Goal: Information Seeking & Learning: Find specific page/section

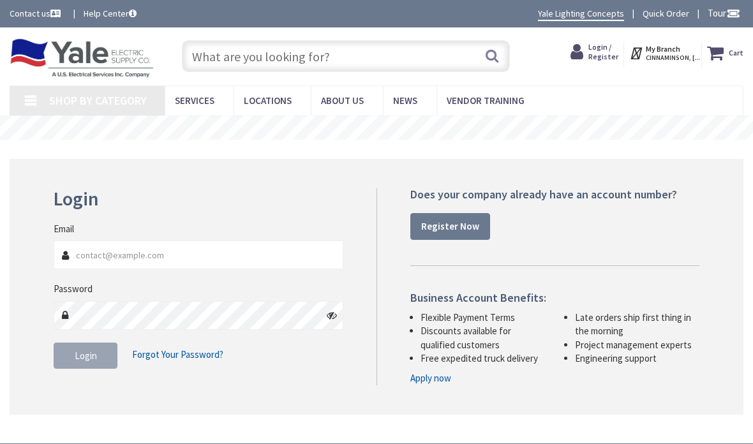
click at [244, 254] on input "Email" at bounding box center [199, 255] width 290 height 29
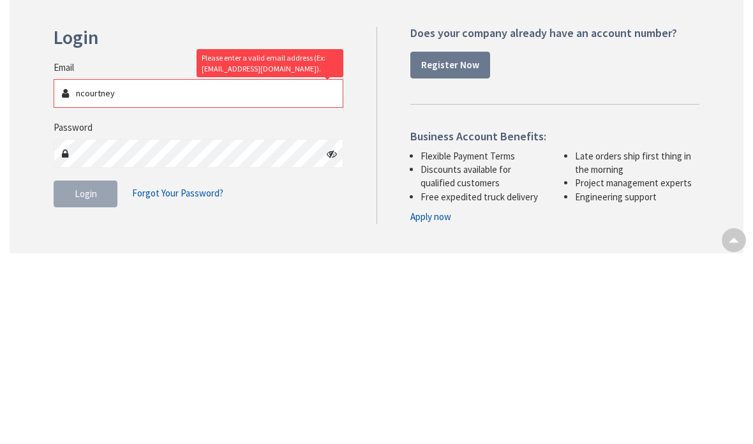
scroll to position [185, 0]
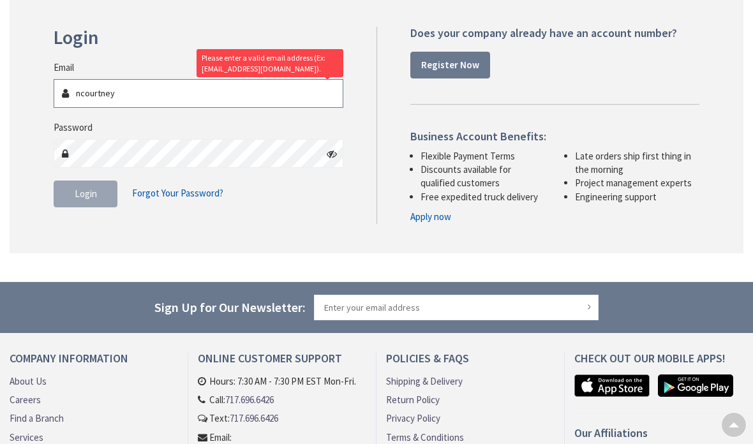
click at [155, 99] on input "ncourtney" at bounding box center [199, 93] width 290 height 29
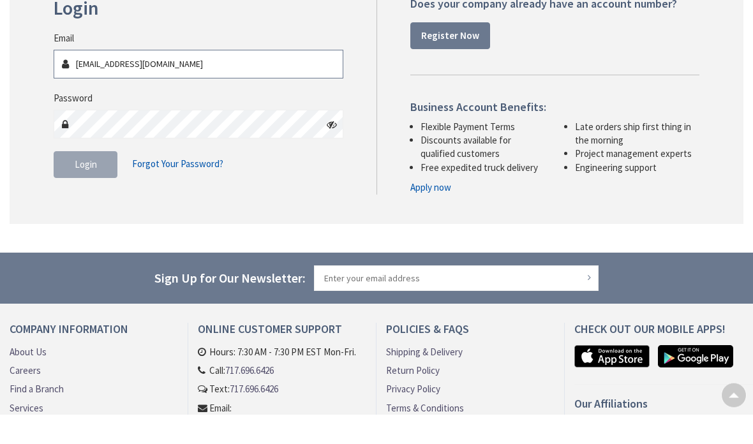
type input "ncourtney@jkmechanical.com"
click at [84, 188] on span "Login" at bounding box center [86, 194] width 22 height 12
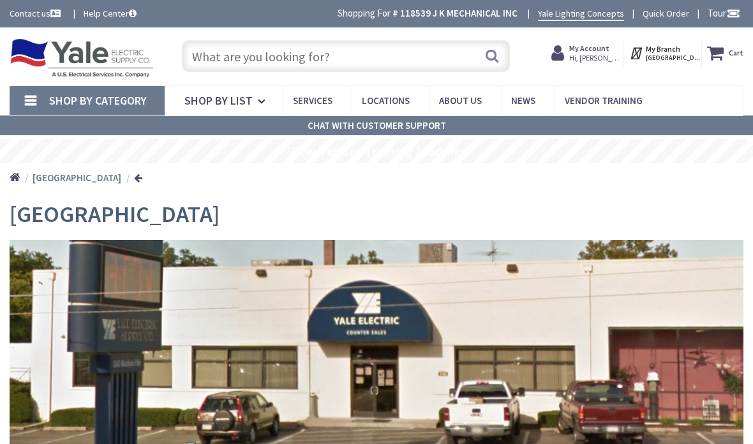
click at [376, 50] on input "text" at bounding box center [346, 56] width 329 height 32
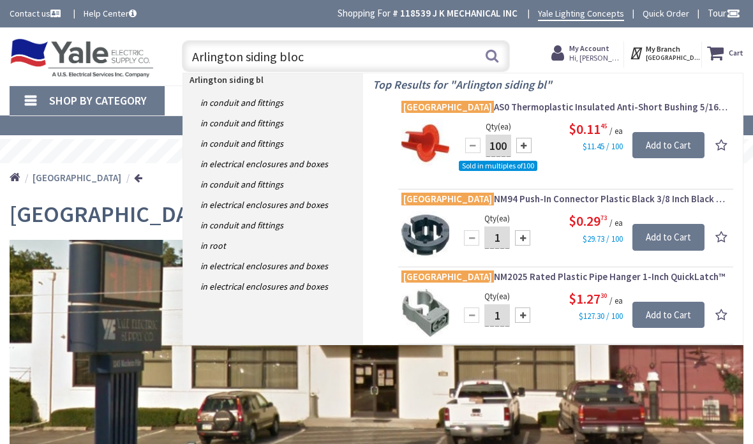
type input "Arlington siding block"
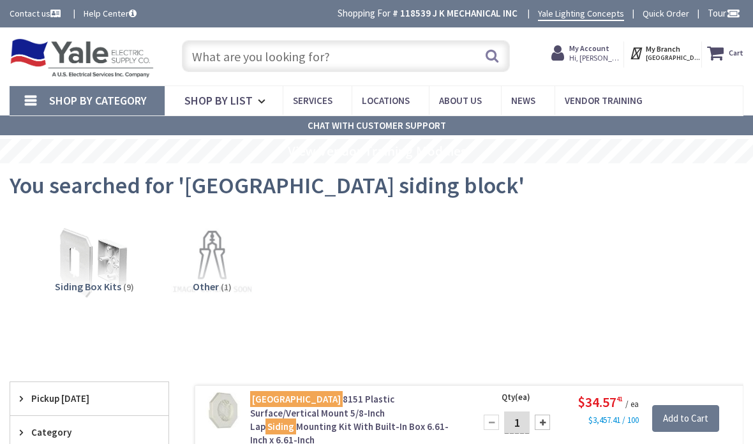
click at [358, 45] on input "text" at bounding box center [346, 56] width 329 height 32
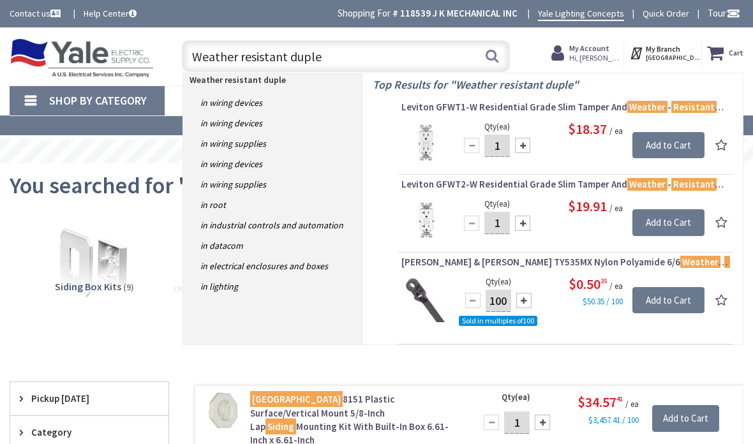
type input "Weather resistant duplex"
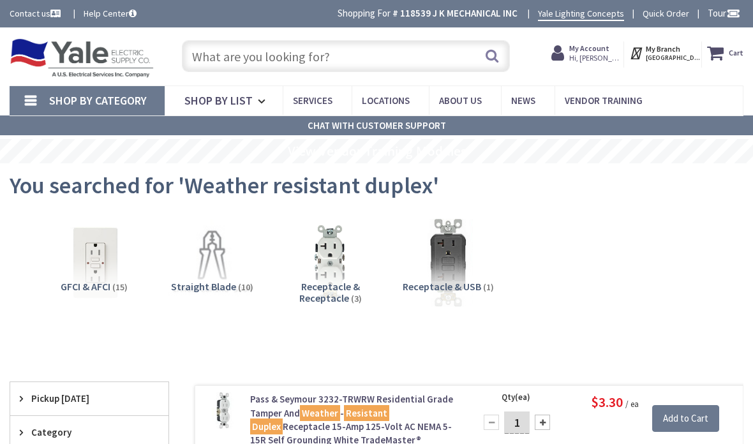
click at [379, 41] on input "text" at bounding box center [346, 56] width 329 height 32
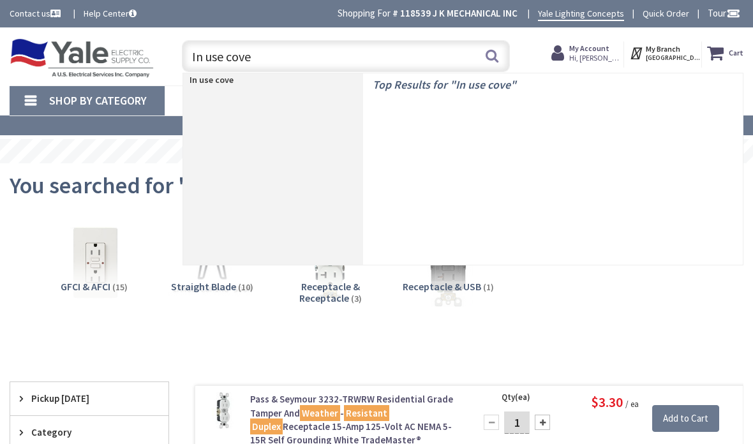
type input "In use cover"
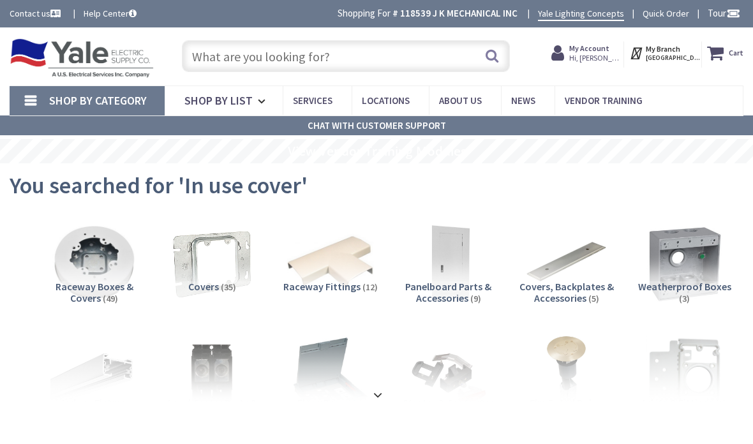
click at [313, 46] on input "text" at bounding box center [346, 56] width 329 height 32
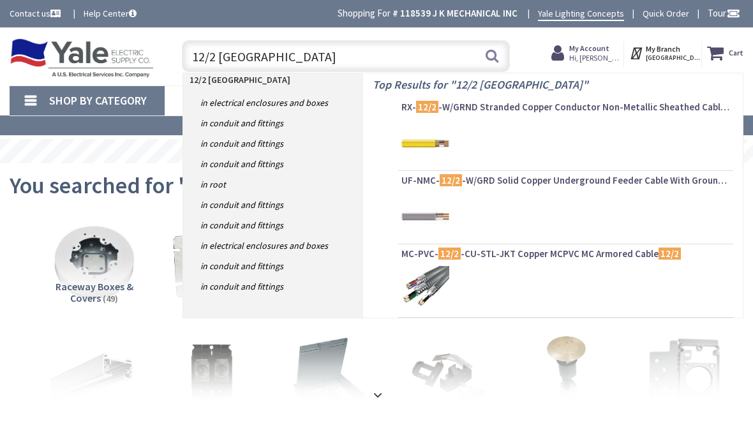
type input "12/2 romex"
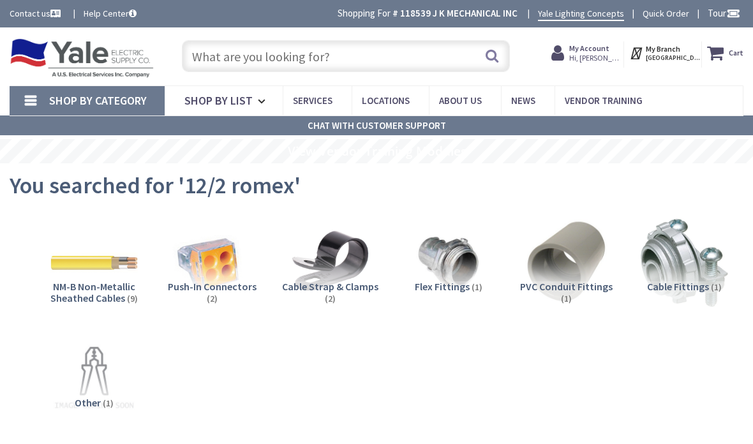
click at [353, 54] on input "text" at bounding box center [346, 56] width 329 height 32
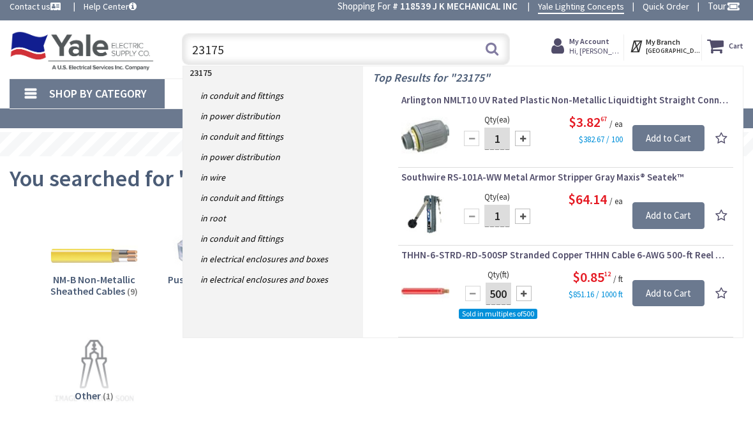
click at [369, 47] on input "23175" at bounding box center [346, 56] width 329 height 32
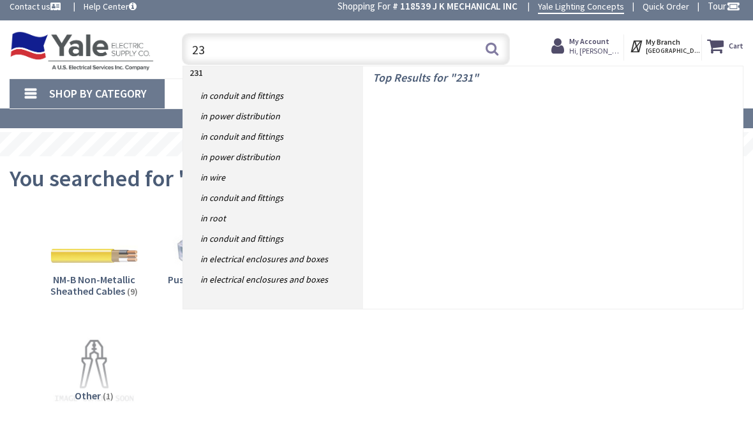
type input "2"
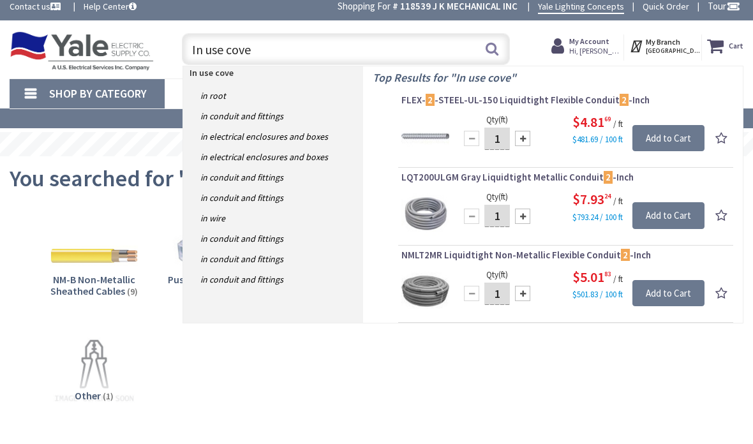
type input "In use cover"
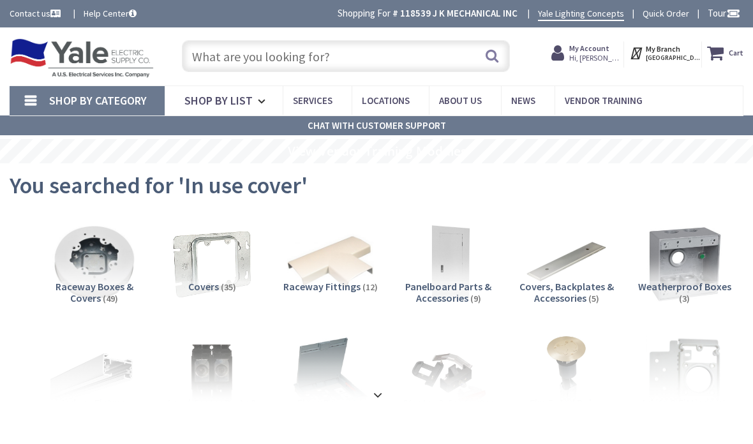
click at [236, 40] on input "text" at bounding box center [346, 56] width 329 height 32
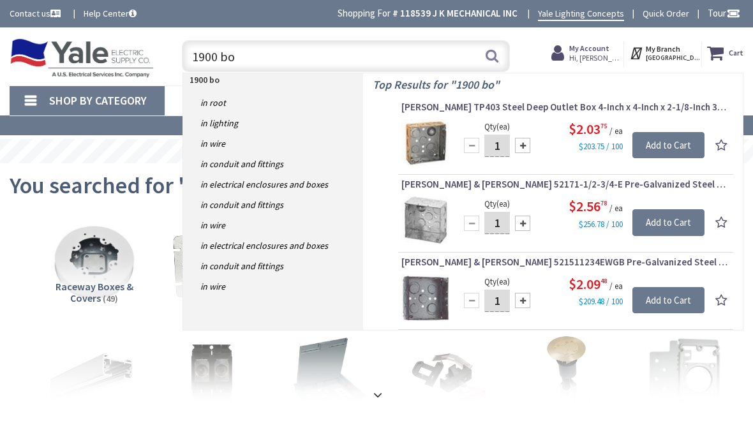
type input "1900 box"
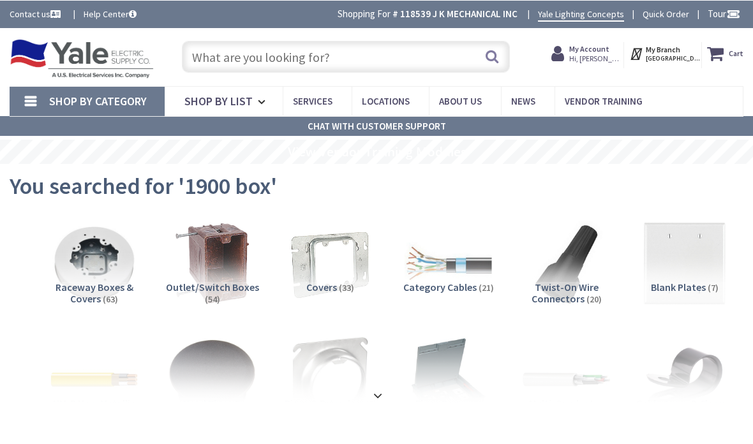
click at [369, 53] on input "text" at bounding box center [346, 56] width 329 height 32
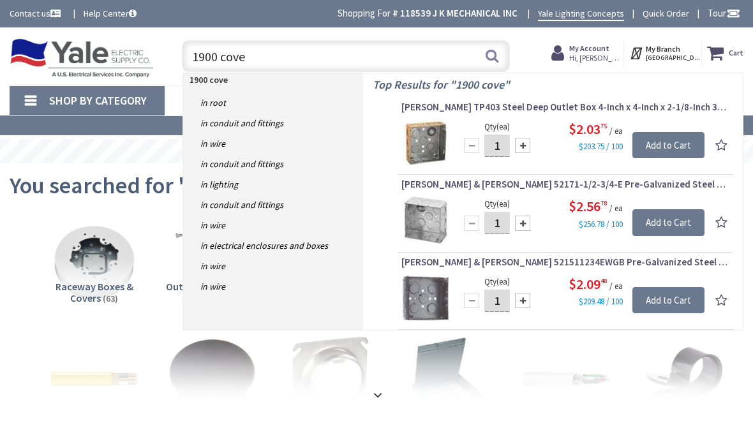
type input "1900 cover"
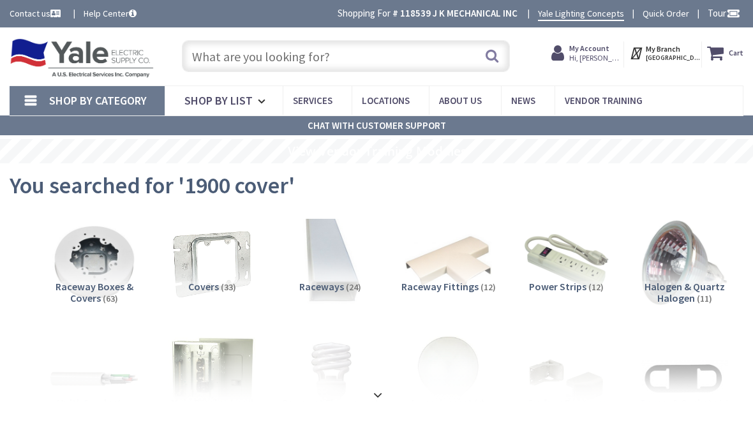
click at [352, 41] on input "text" at bounding box center [346, 56] width 329 height 32
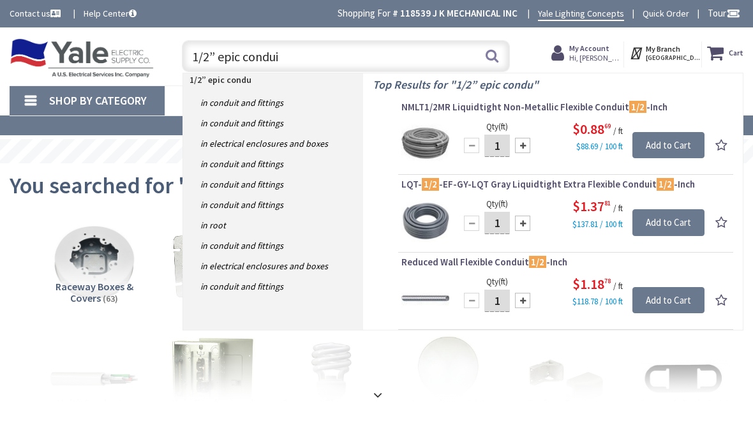
type input "1/2” epic conduit"
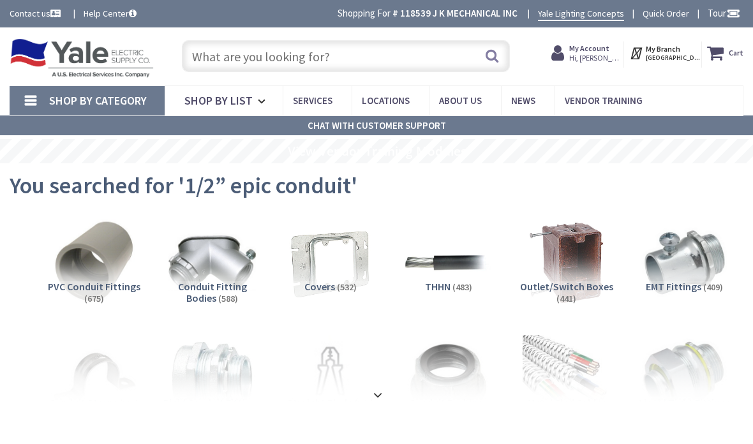
click at [325, 47] on input "text" at bounding box center [346, 56] width 329 height 32
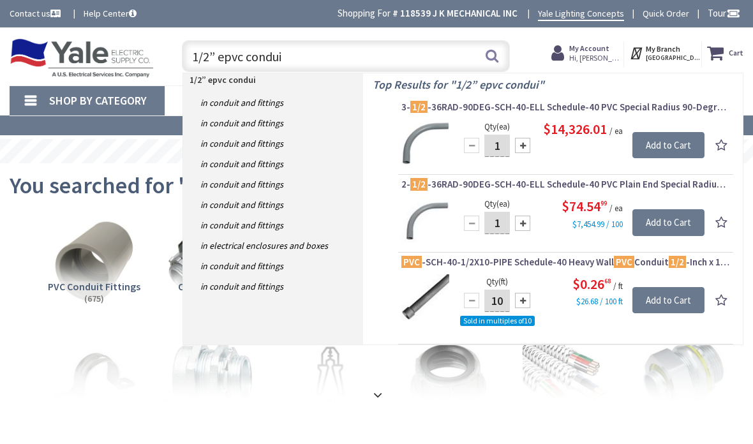
type input "1/2” epvc conduit"
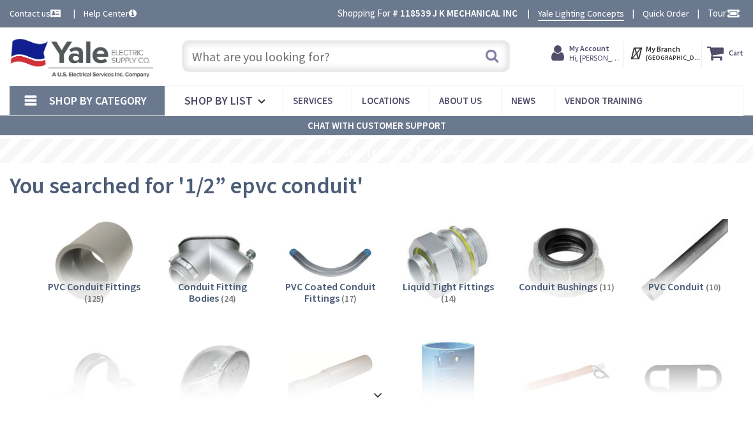
click at [368, 44] on input "text" at bounding box center [346, 56] width 329 height 32
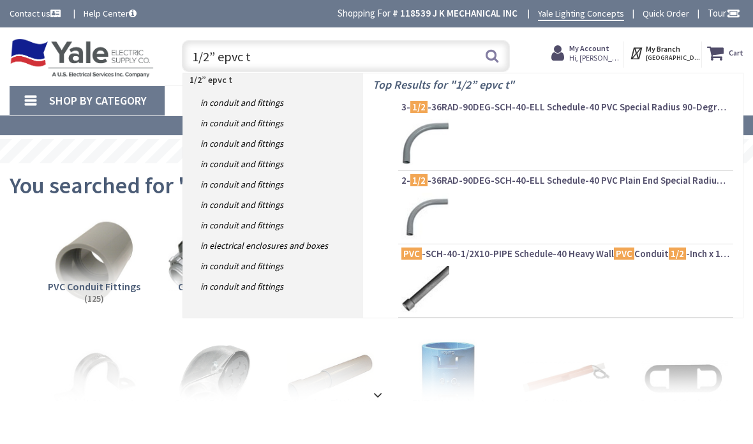
type input "1/2” epvc ta"
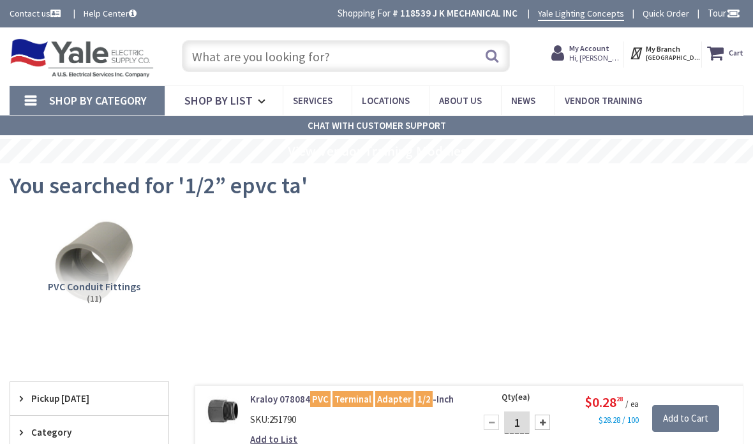
click at [361, 42] on input "text" at bounding box center [346, 56] width 329 height 32
type input "Q"
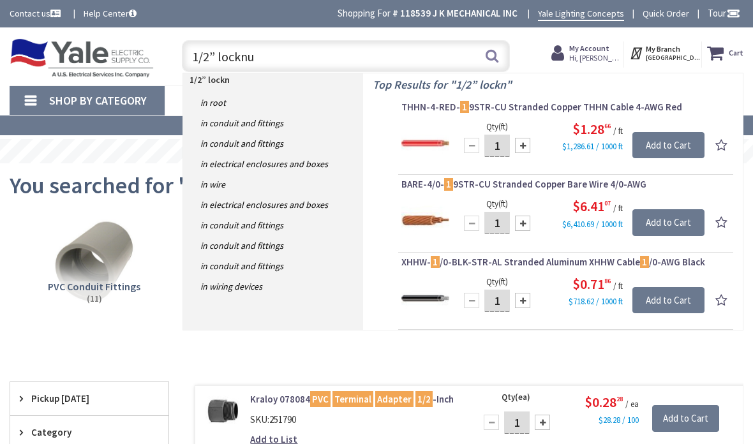
type input "1/2” locknut"
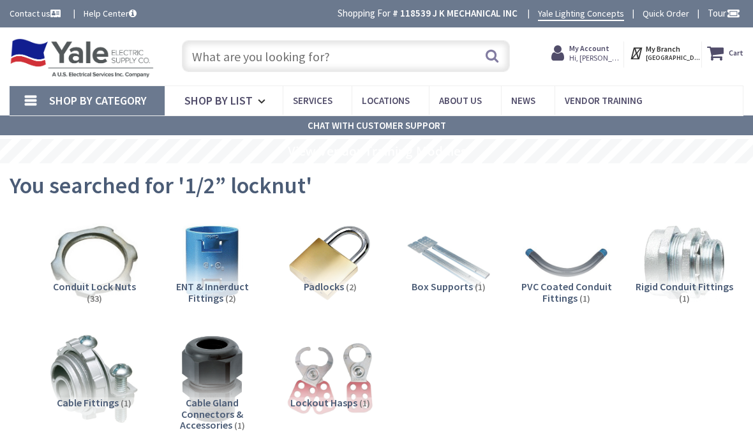
click at [369, 63] on input "text" at bounding box center [346, 56] width 329 height 32
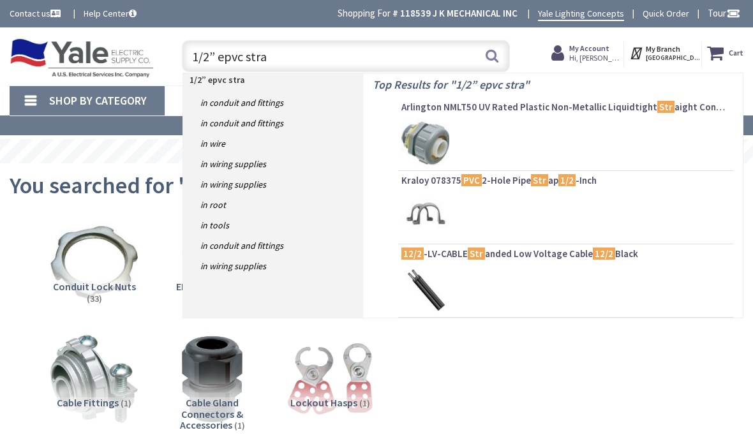
type input "1/2” epvc strap"
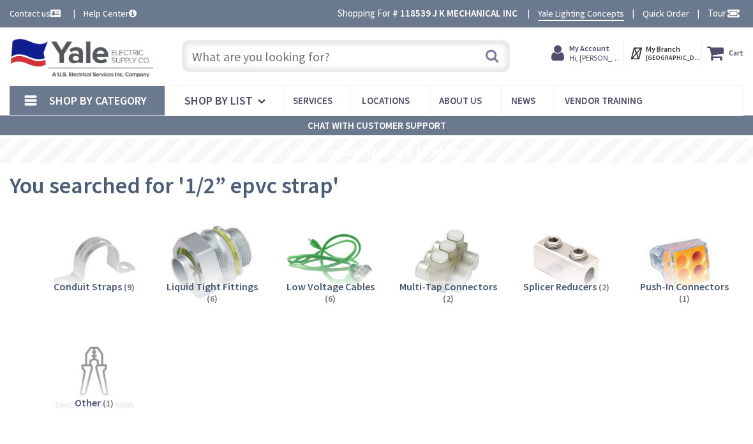
click at [356, 41] on input "text" at bounding box center [346, 56] width 329 height 32
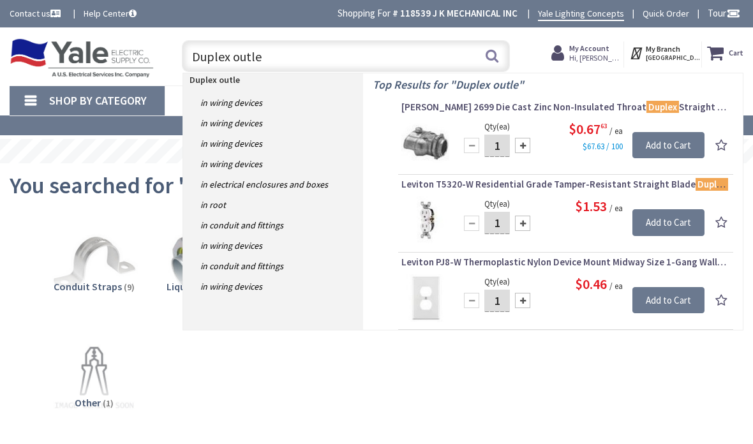
type input "Duplex outlet"
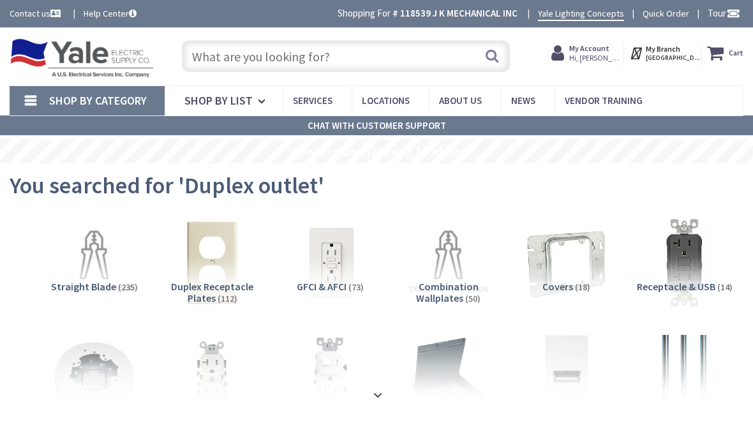
click at [404, 47] on input "text" at bounding box center [346, 56] width 329 height 32
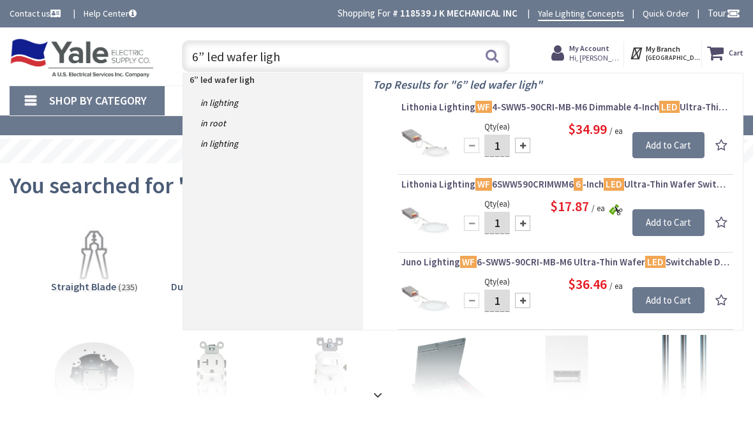
type input "6” led wafer light"
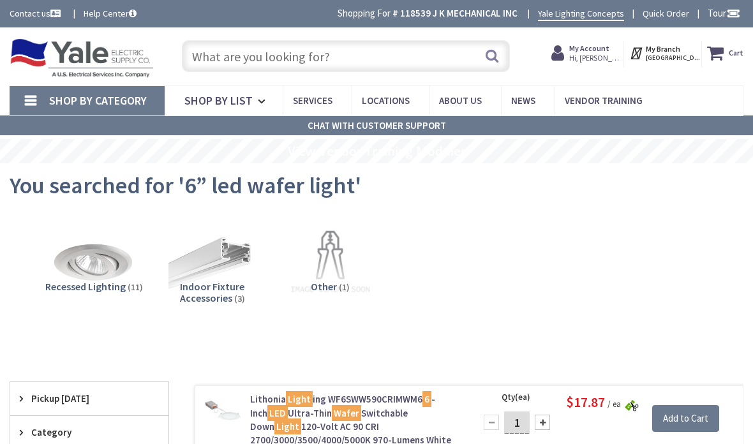
click at [348, 45] on input "text" at bounding box center [346, 56] width 329 height 32
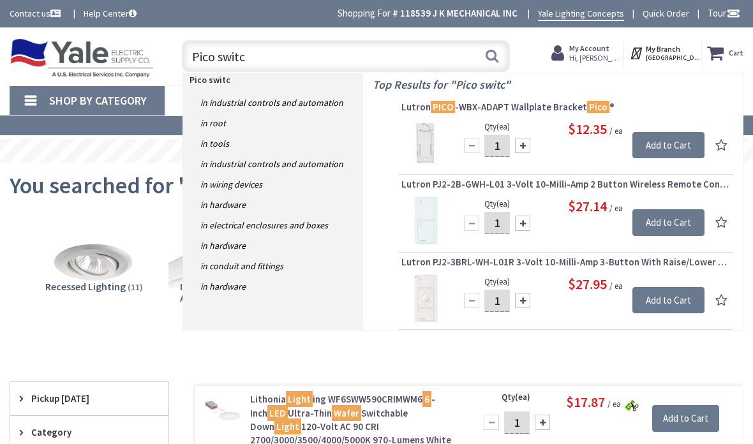
type input "Pico switch"
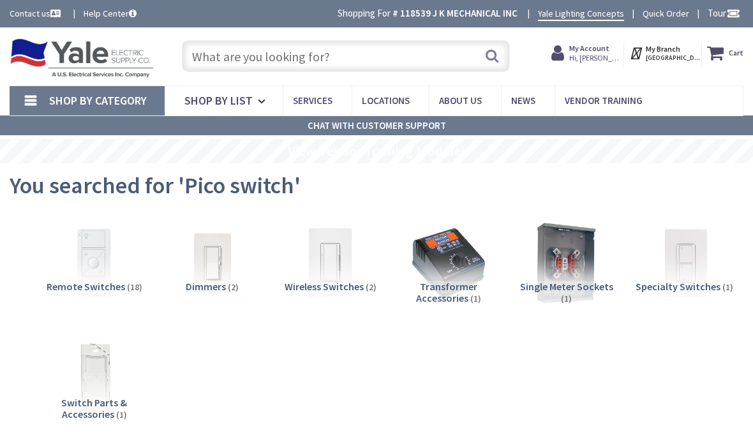
click at [355, 51] on input "text" at bounding box center [346, 56] width 329 height 32
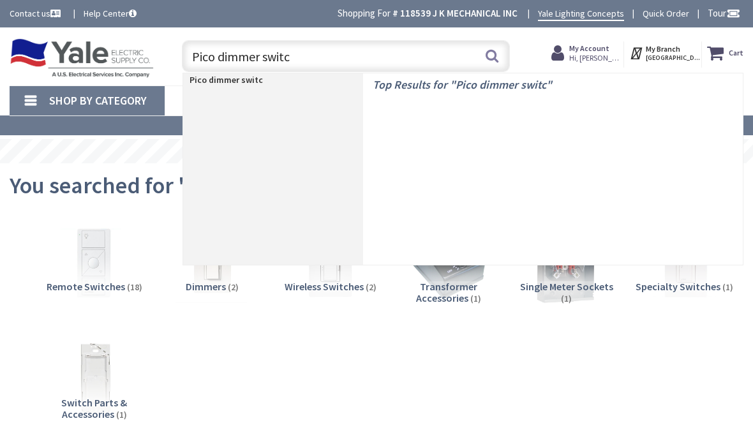
type input "Pico dimmer switch"
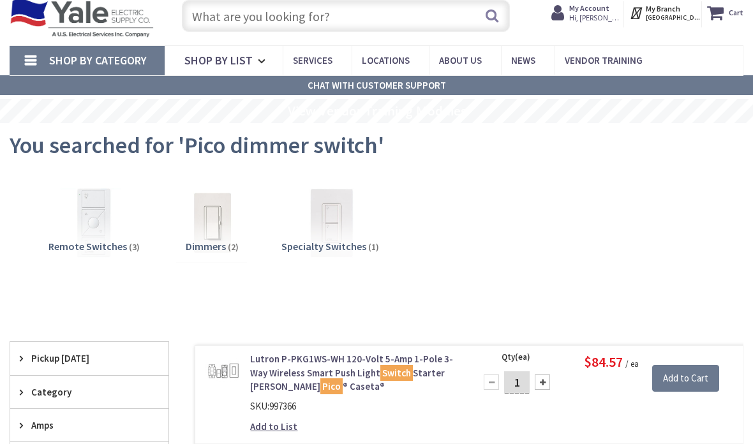
scroll to position [62, 0]
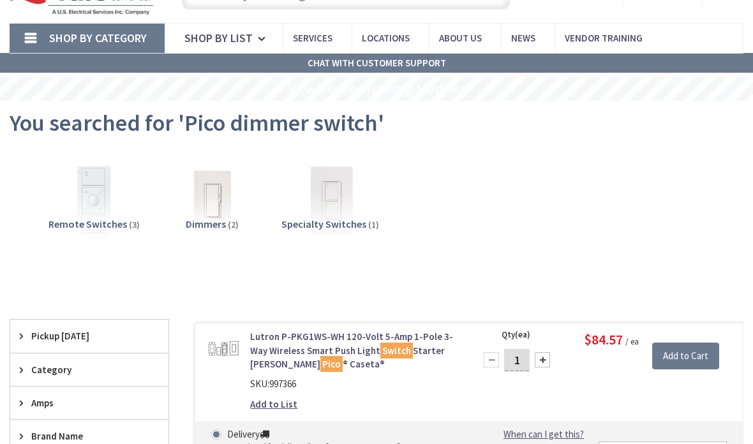
click at [329, 340] on link "Lutron P-PKG1WS-WH 120-Volt 5-Amp 1-Pole 3-Way Wireless Smart Push Light Switch…" at bounding box center [354, 351] width 209 height 41
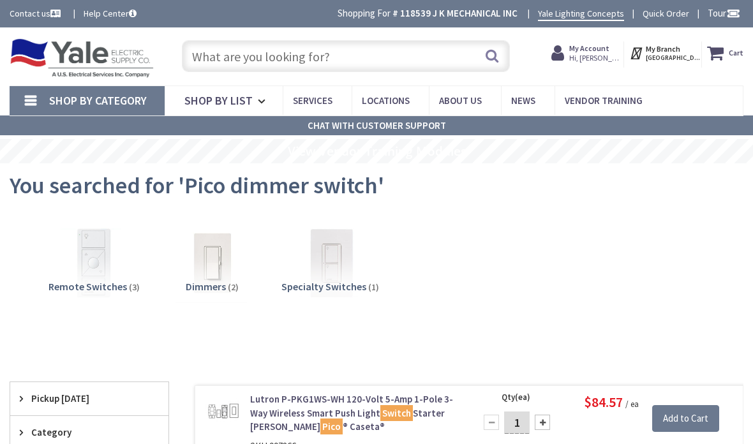
click at [338, 53] on input "text" at bounding box center [346, 56] width 329 height 32
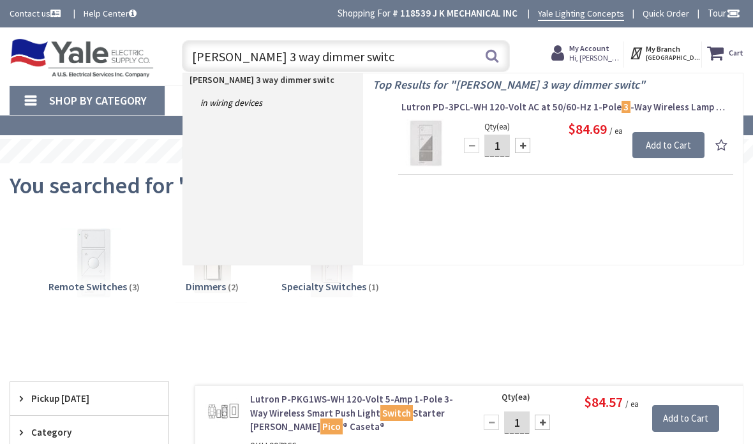
type input "Cassetta 3 way dimmer switch"
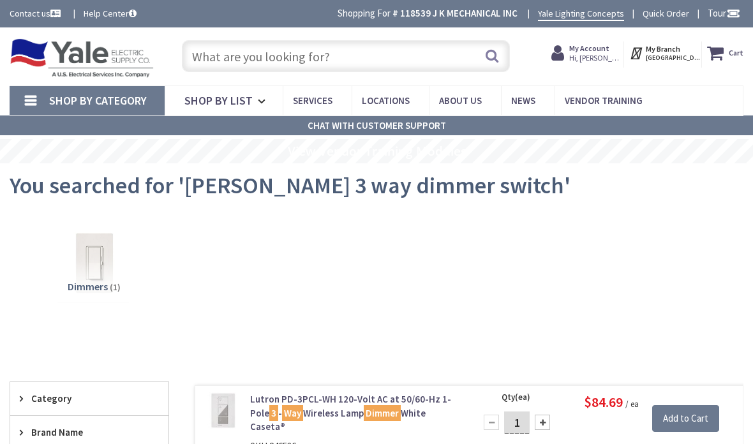
click at [235, 59] on input "text" at bounding box center [346, 56] width 329 height 32
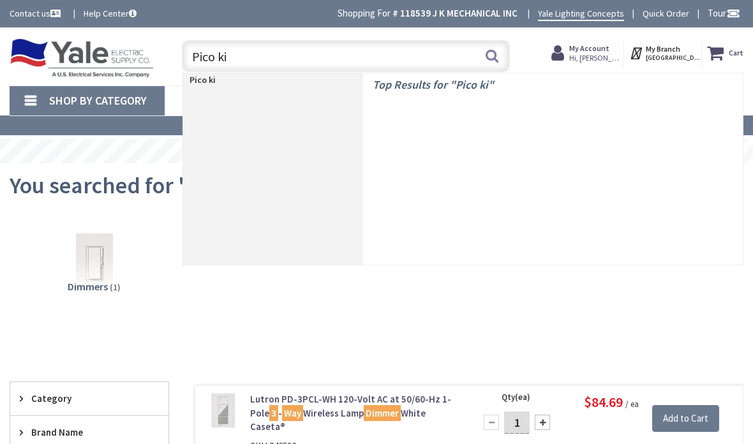
type input "Pico kit"
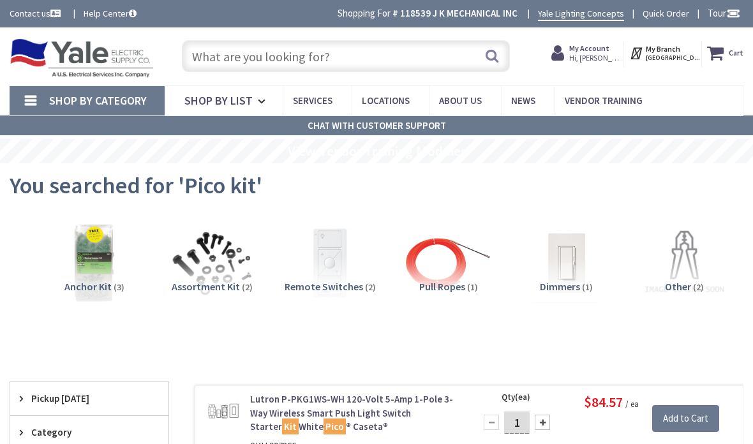
click at [335, 49] on input "text" at bounding box center [346, 56] width 329 height 32
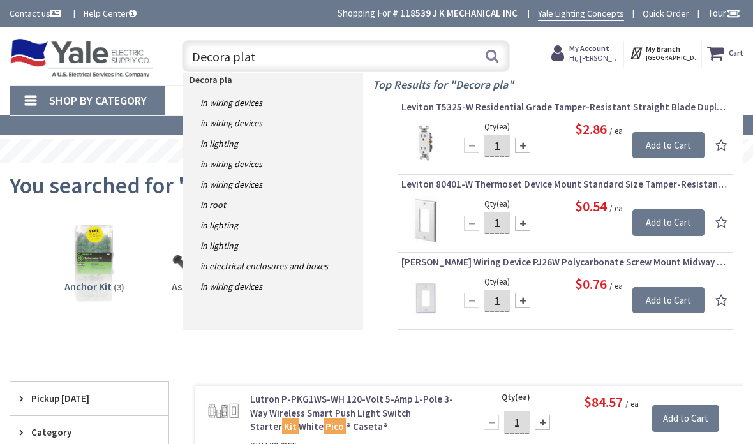
type input "Decora plate"
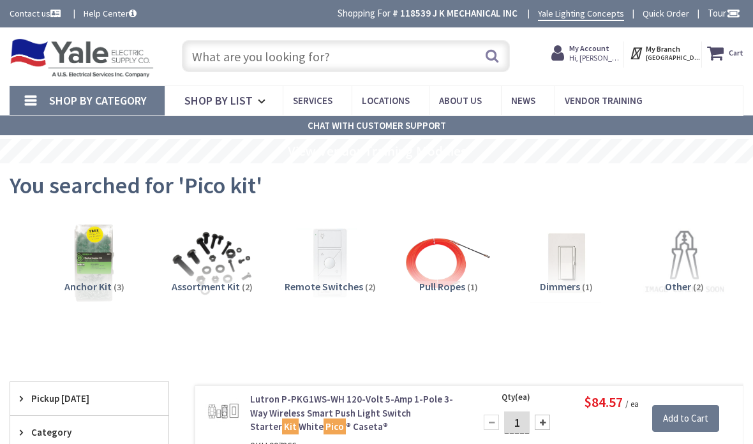
click at [362, 47] on input "text" at bounding box center [346, 56] width 329 height 32
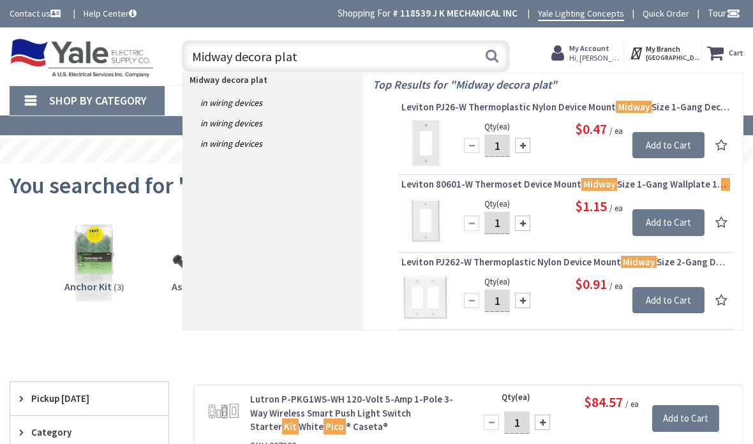
type input "Midway decora plate"
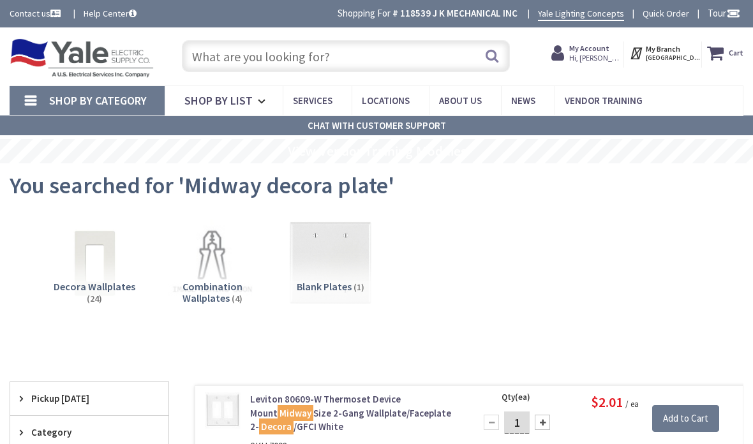
click at [364, 43] on input "text" at bounding box center [346, 56] width 329 height 32
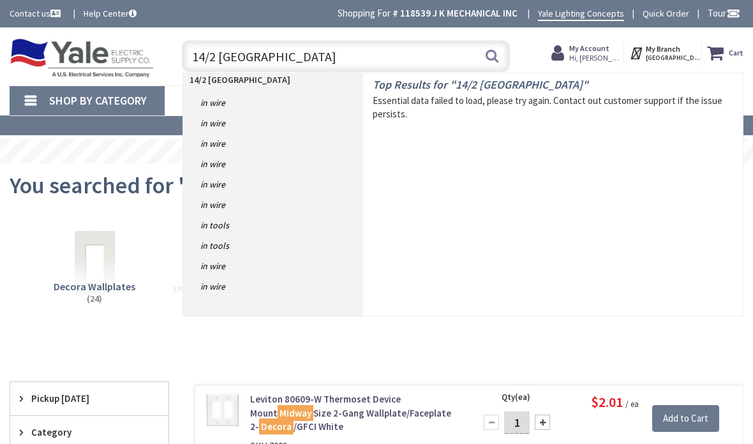
type input "14/2 Romex"
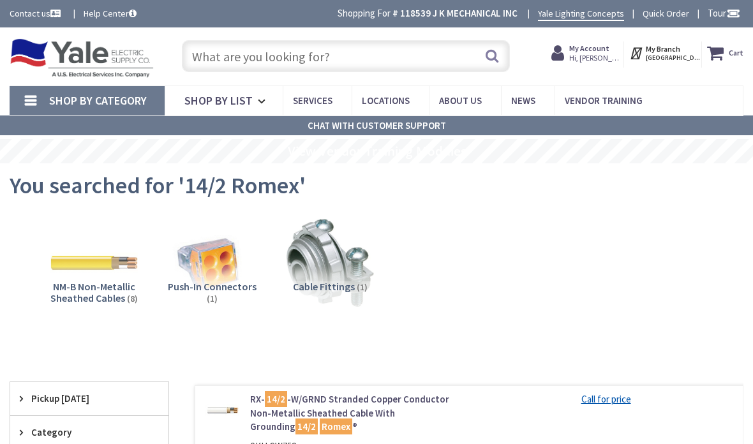
click at [388, 45] on input "text" at bounding box center [346, 56] width 329 height 32
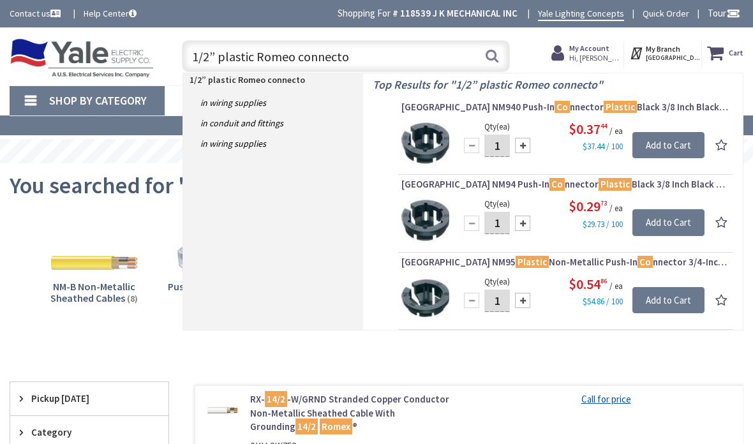
type input "1/2” plastic Romeo connector"
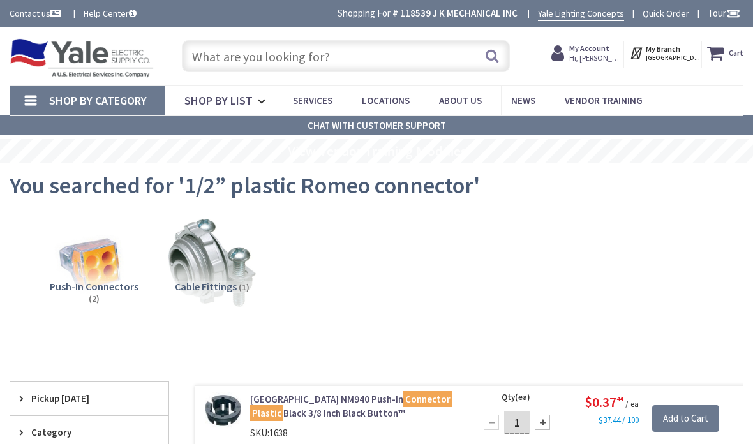
click at [694, 93] on nav "Shop By Category Conduit and Fittings Cable Tray & Accessories Cable Trays Cabl…" at bounding box center [377, 100] width 734 height 31
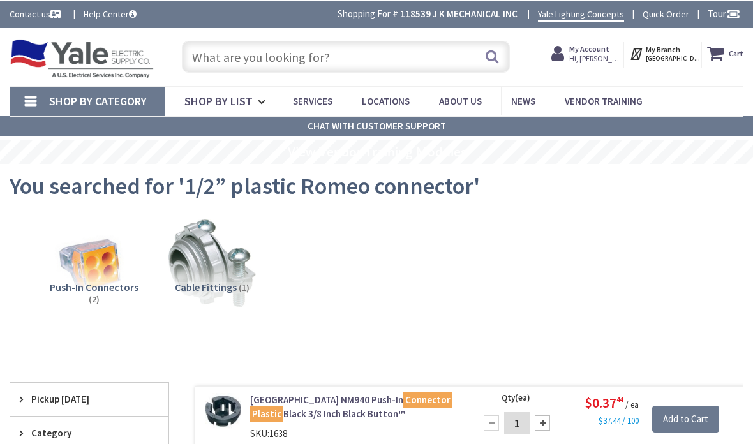
click at [375, 49] on input "text" at bounding box center [346, 56] width 329 height 32
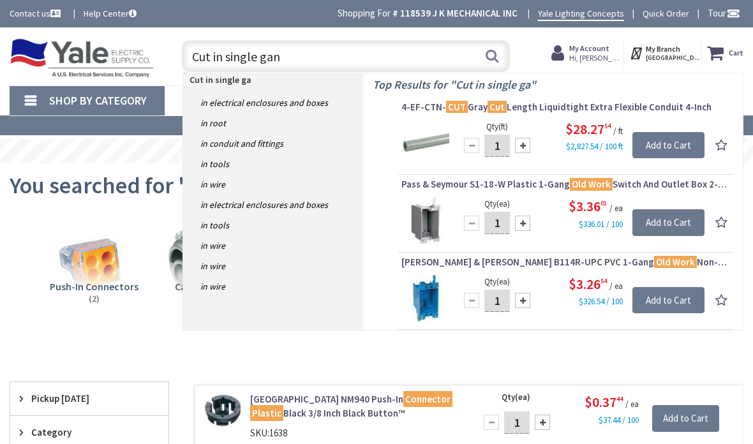
type input "Cut in single gang"
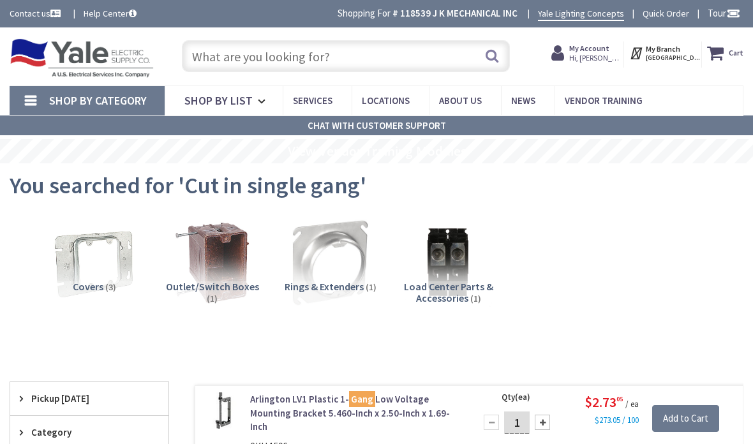
click at [380, 59] on input "text" at bounding box center [346, 56] width 329 height 32
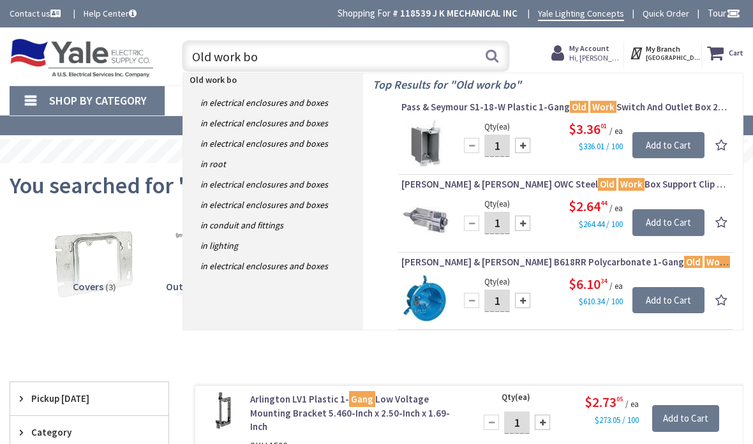
type input "Old work box"
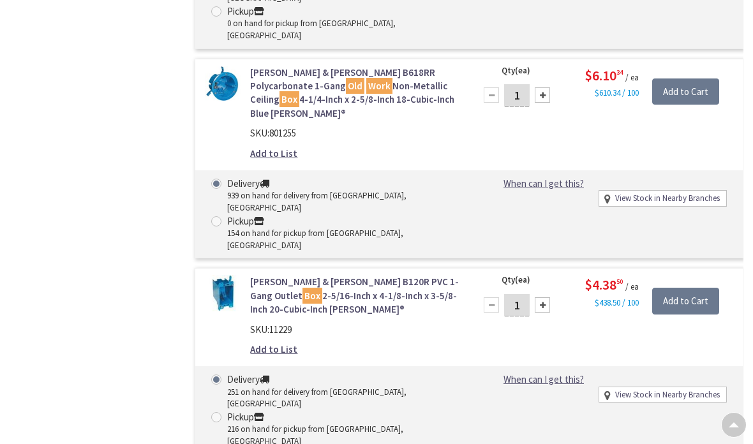
scroll to position [1464, 0]
